Goal: Information Seeking & Learning: Learn about a topic

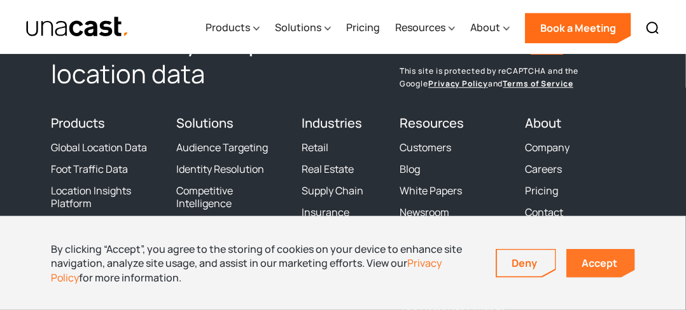
click at [604, 267] on link "Accept" at bounding box center [600, 263] width 69 height 29
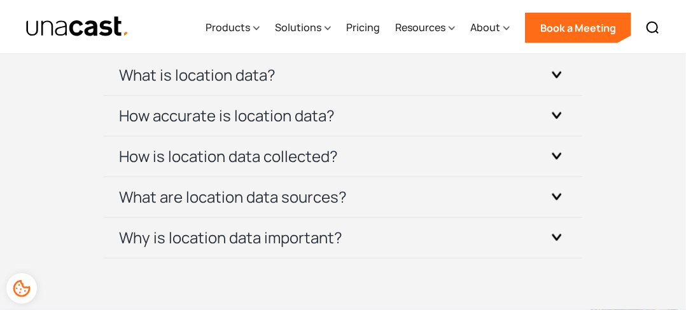
scroll to position [3839, 0]
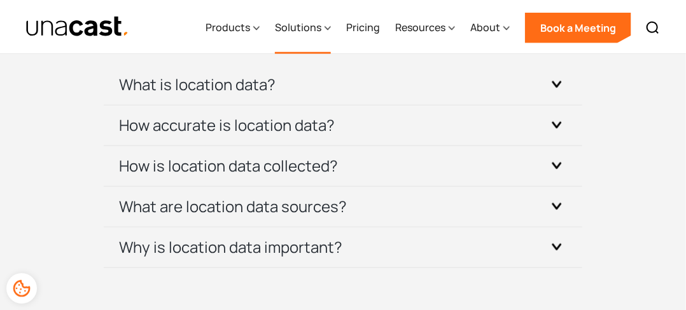
click at [310, 27] on div "Solutions" at bounding box center [298, 27] width 46 height 15
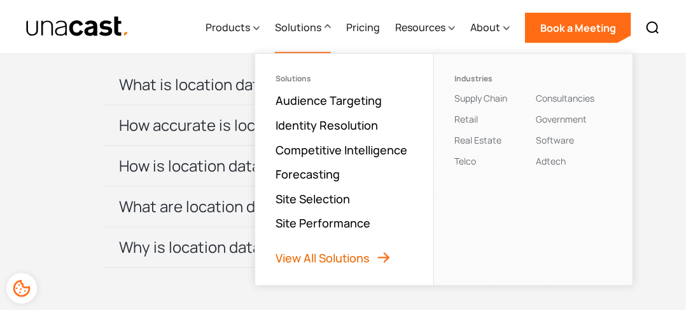
click at [314, 259] on link "View All Solutions" at bounding box center [333, 258] width 116 height 15
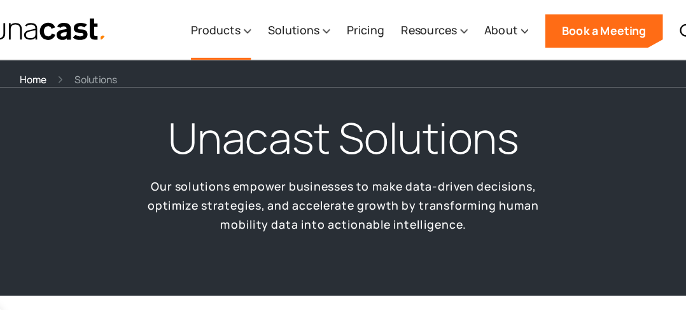
click at [255, 32] on icon at bounding box center [256, 28] width 6 height 13
click at [504, 31] on icon at bounding box center [506, 28] width 6 height 13
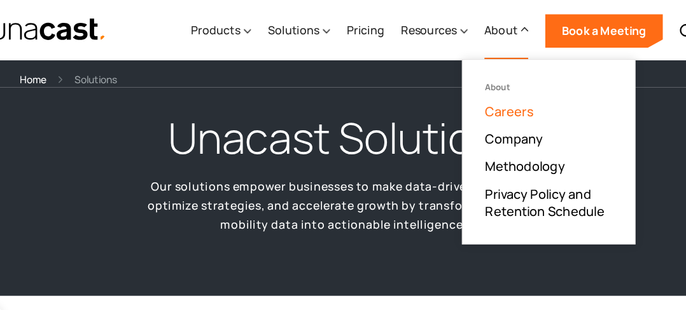
click at [493, 100] on link "Careers" at bounding box center [493, 100] width 44 height 15
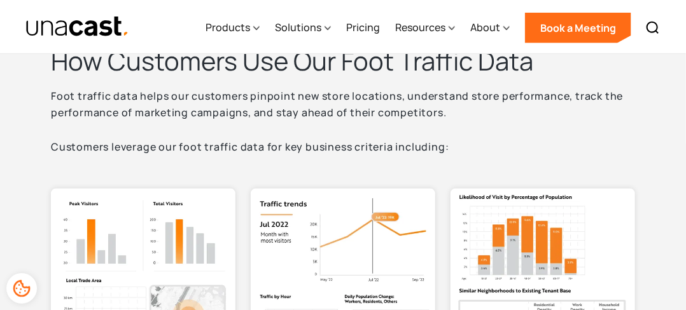
scroll to position [496, 0]
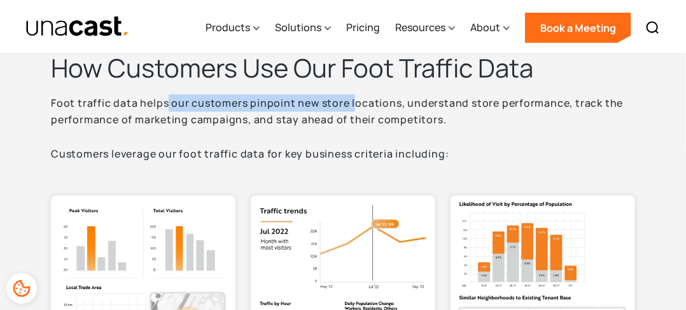
drag, startPoint x: 165, startPoint y: 103, endPoint x: 354, endPoint y: 111, distance: 189.0
click at [354, 111] on p "Foot traffic data helps our customers pinpoint new store locations, understand …" at bounding box center [343, 129] width 584 height 68
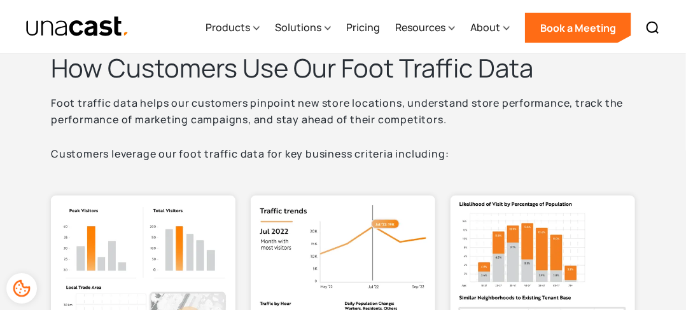
click at [397, 115] on p "Foot traffic data helps our customers pinpoint new store locations, understand …" at bounding box center [343, 129] width 584 height 68
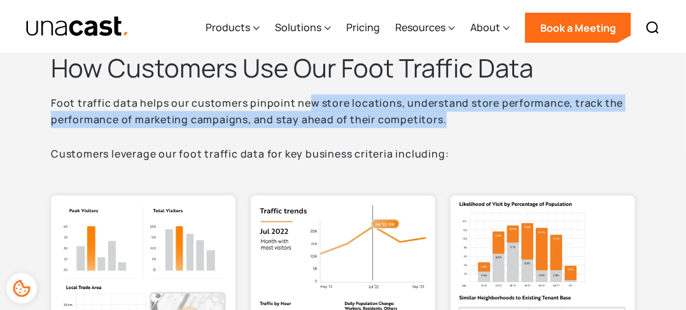
drag, startPoint x: 307, startPoint y: 96, endPoint x: 458, endPoint y: 119, distance: 152.4
click at [458, 119] on p "Foot traffic data helps our customers pinpoint new store locations, understand …" at bounding box center [343, 129] width 584 height 68
click at [523, 113] on p "Foot traffic data helps our customers pinpoint new store locations, understand …" at bounding box center [343, 129] width 584 height 68
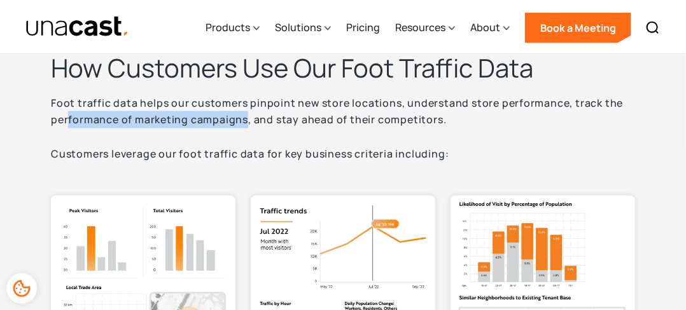
drag, startPoint x: 69, startPoint y: 121, endPoint x: 245, endPoint y: 125, distance: 176.2
click at [245, 125] on p "Foot traffic data helps our customers pinpoint new store locations, understand …" at bounding box center [343, 129] width 584 height 68
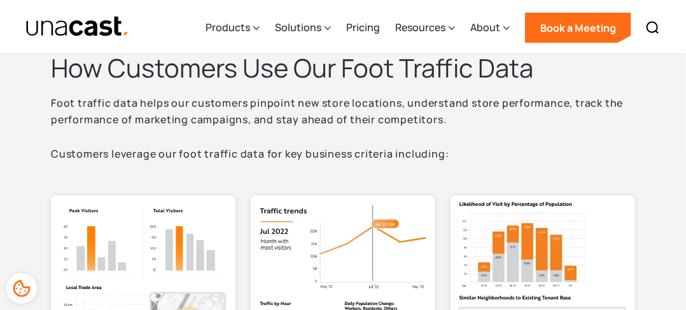
click at [206, 141] on p "Foot traffic data helps our customers pinpoint new store locations, understand …" at bounding box center [343, 129] width 584 height 68
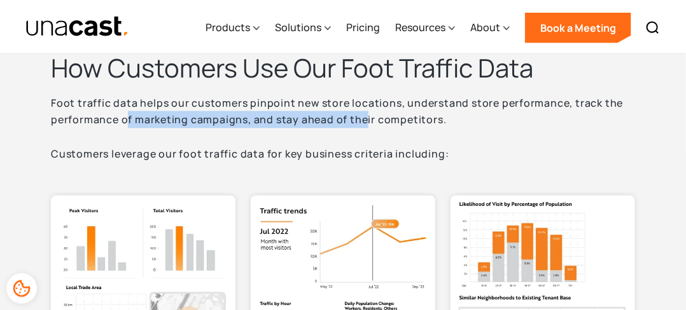
drag, startPoint x: 128, startPoint y: 121, endPoint x: 364, endPoint y: 125, distance: 236.6
click at [364, 125] on p "Foot traffic data helps our customers pinpoint new store locations, understand …" at bounding box center [343, 129] width 584 height 68
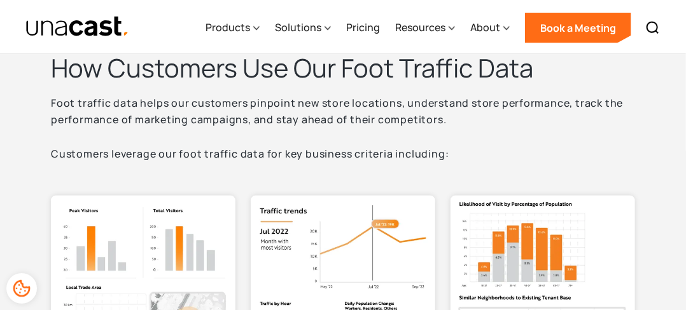
click at [326, 149] on p "Foot traffic data helps our customers pinpoint new store locations, understand …" at bounding box center [343, 129] width 584 height 68
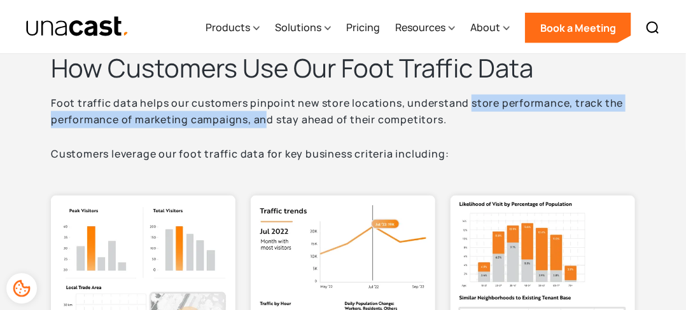
drag, startPoint x: 268, startPoint y: 120, endPoint x: 467, endPoint y: 111, distance: 199.3
click at [467, 111] on p "Foot traffic data helps our customers pinpoint new store locations, understand …" at bounding box center [343, 129] width 584 height 68
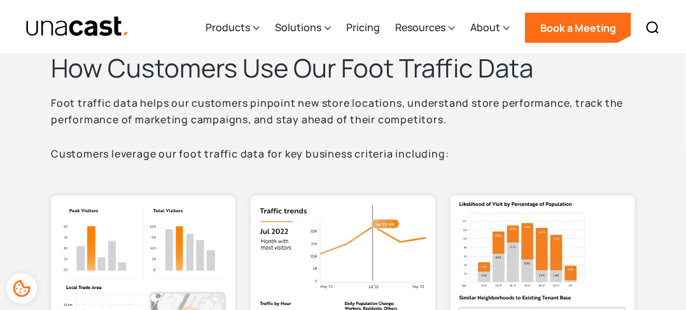
click at [392, 141] on p "Foot traffic data helps our customers pinpoint new store locations, understand …" at bounding box center [343, 129] width 584 height 68
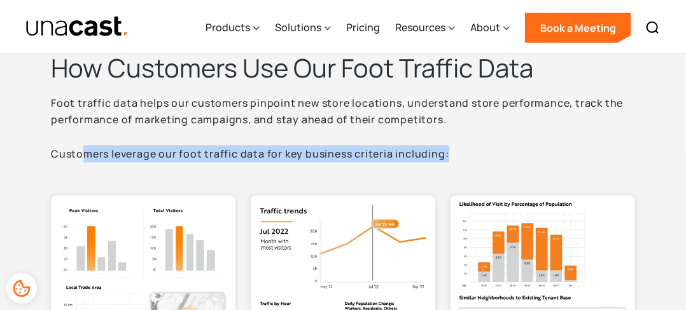
drag, startPoint x: 86, startPoint y: 148, endPoint x: 470, endPoint y: 150, distance: 383.5
click at [470, 150] on p "Foot traffic data helps our customers pinpoint new store locations, understand …" at bounding box center [343, 129] width 584 height 68
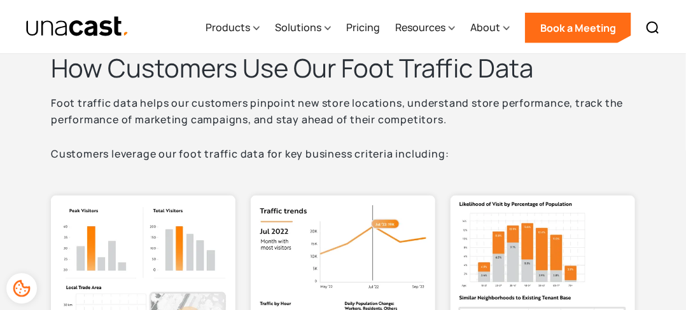
click at [314, 113] on p "Foot traffic data helps our customers pinpoint new store locations, understand …" at bounding box center [343, 129] width 584 height 68
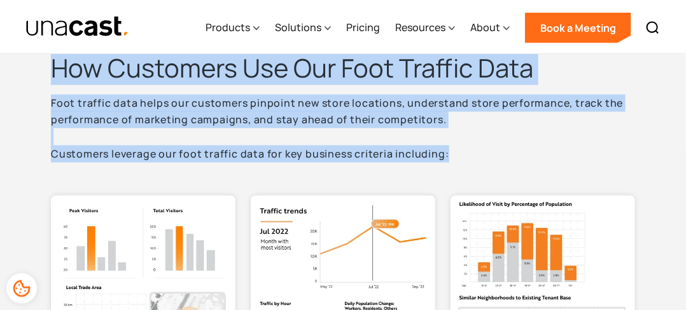
drag, startPoint x: 467, startPoint y: 151, endPoint x: 43, endPoint y: 65, distance: 432.1
click at [572, 155] on p "Foot traffic data helps our customers pinpoint new store locations, understand …" at bounding box center [343, 129] width 584 height 68
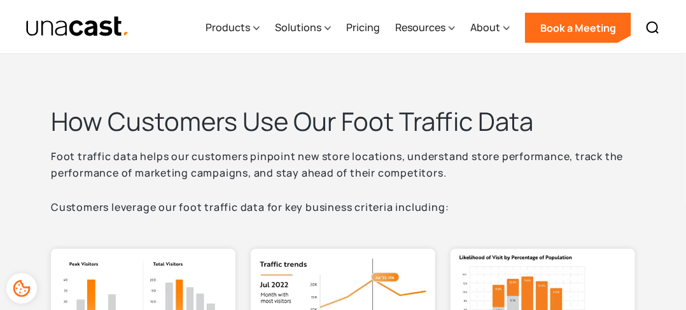
scroll to position [428, 0]
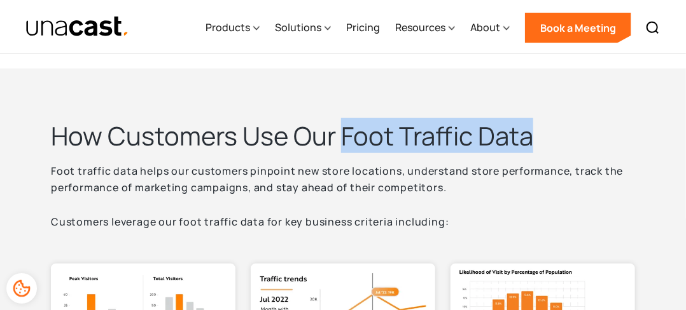
drag, startPoint x: 343, startPoint y: 131, endPoint x: 532, endPoint y: 134, distance: 188.2
click at [532, 134] on h2 "How Customers Use Our Foot Traffic Data" at bounding box center [343, 136] width 584 height 33
copy h2 "Foot Traffic Data"
